Goal: Task Accomplishment & Management: Use online tool/utility

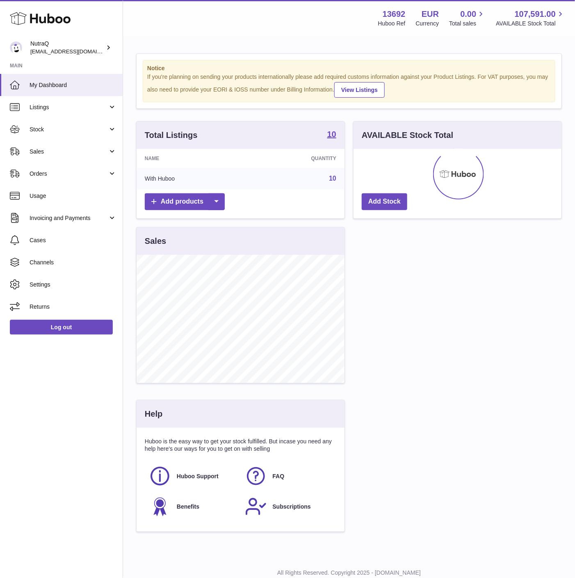
scroll to position [128, 207]
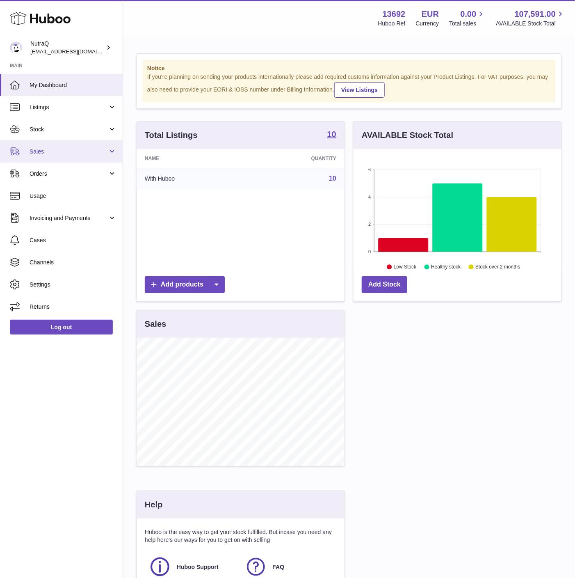
click at [95, 158] on link "Sales" at bounding box center [61, 151] width 123 height 22
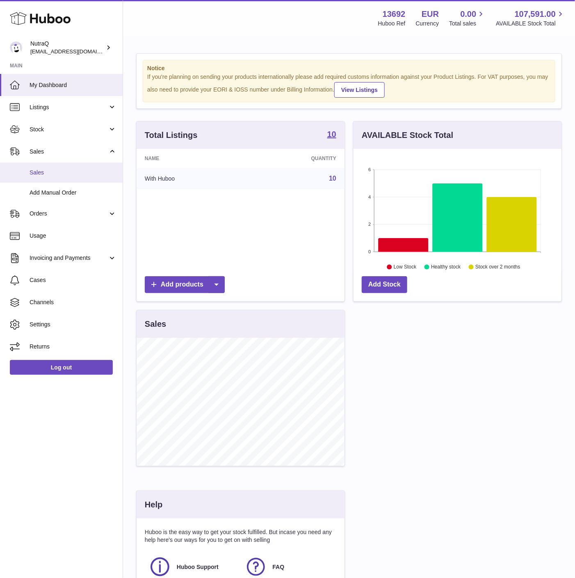
click at [95, 174] on span "Sales" at bounding box center [73, 173] width 87 height 8
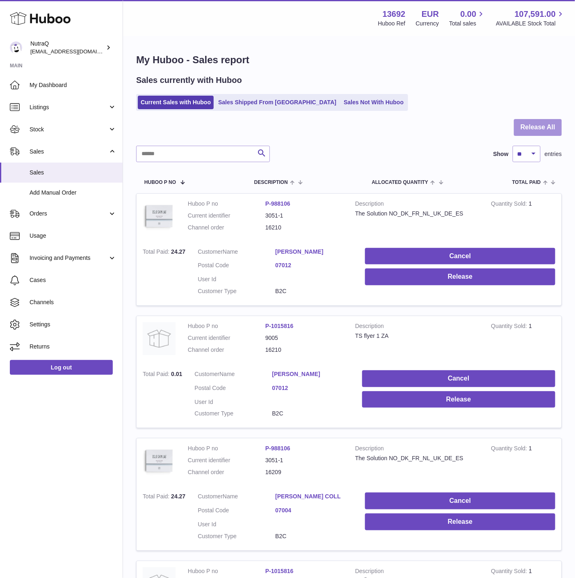
click at [525, 125] on button "Release All" at bounding box center [538, 127] width 48 height 17
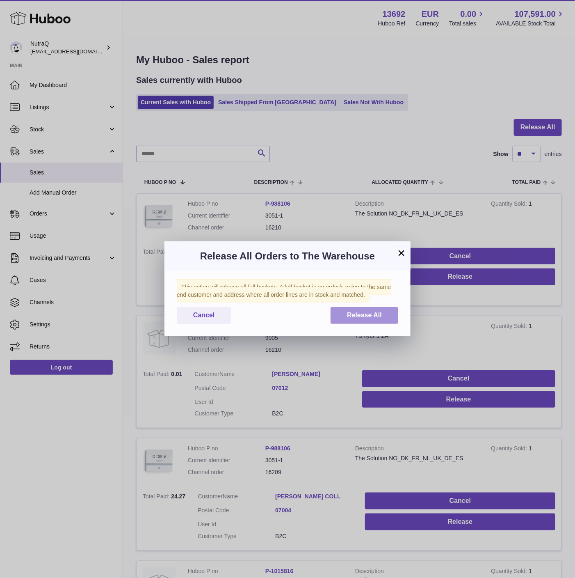
click at [372, 312] on span "Release All" at bounding box center [364, 314] width 35 height 7
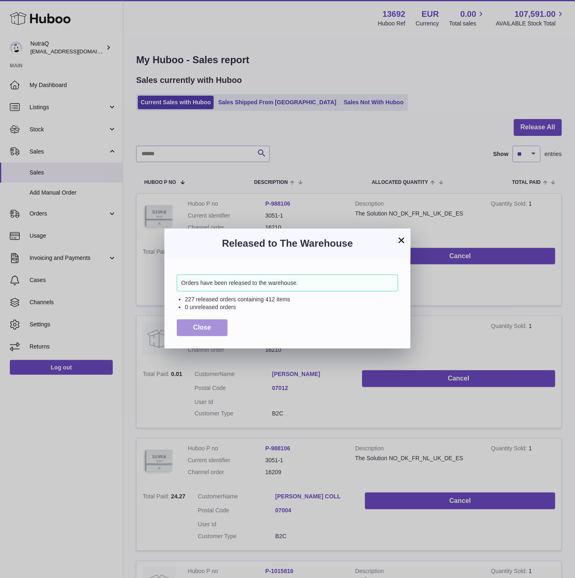
click at [197, 332] on button "Close" at bounding box center [202, 327] width 51 height 17
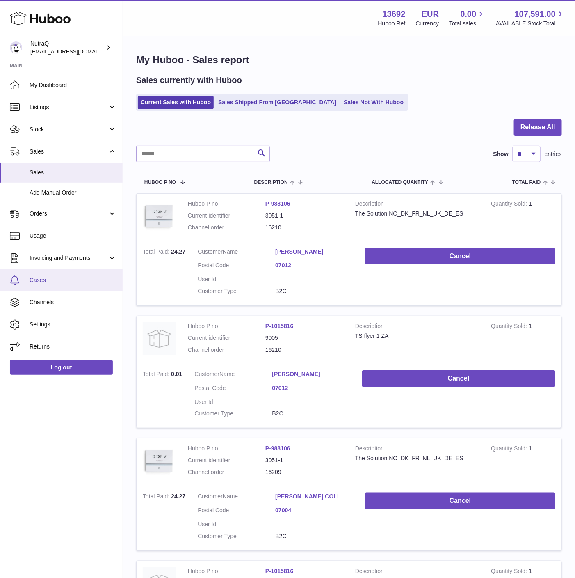
click at [44, 281] on span "Cases" at bounding box center [73, 280] width 87 height 8
